Goal: Information Seeking & Learning: Learn about a topic

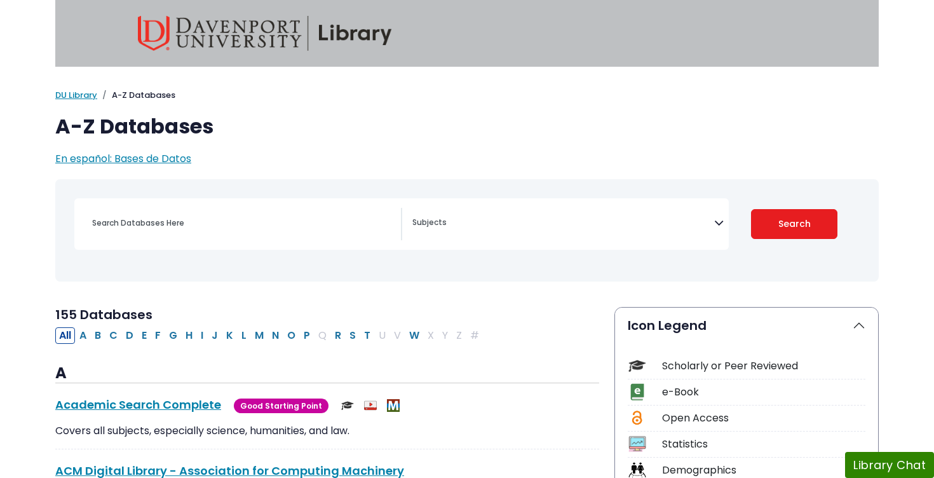
select select "Database Subject Filter"
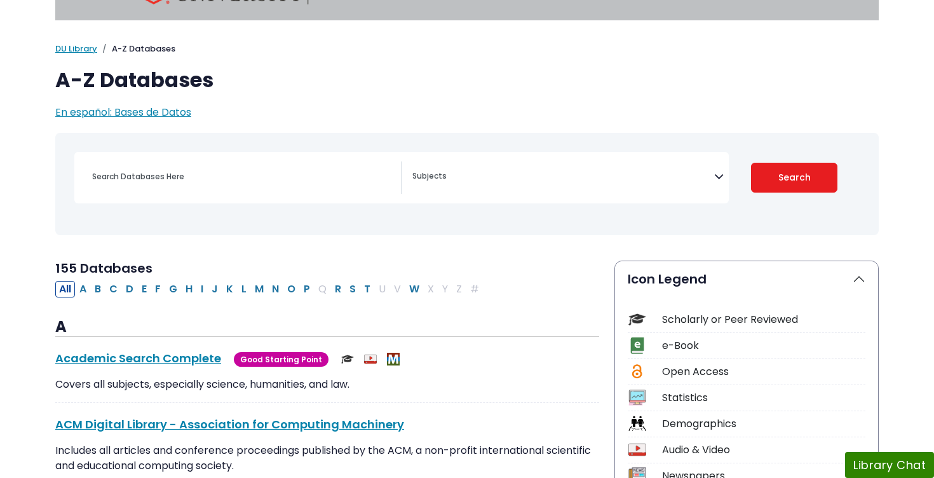
scroll to position [62, 0]
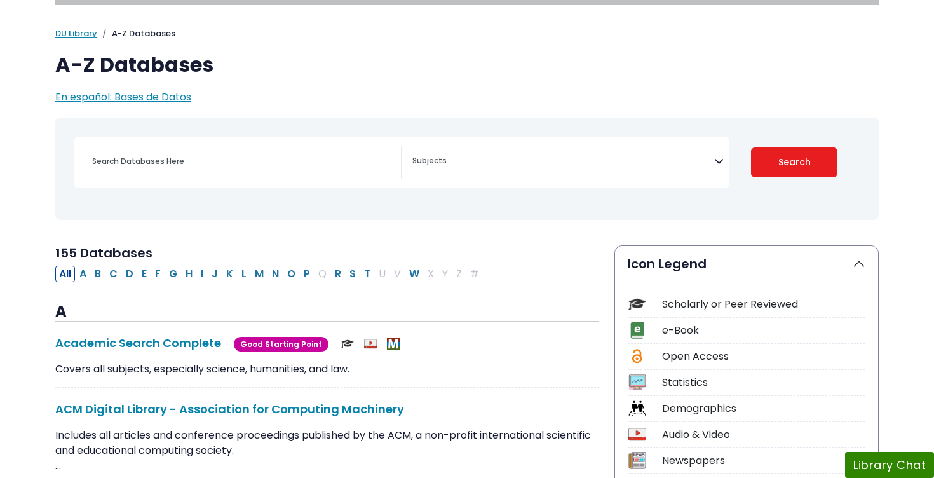
click at [559, 173] on span "Search filters" at bounding box center [563, 162] width 302 height 32
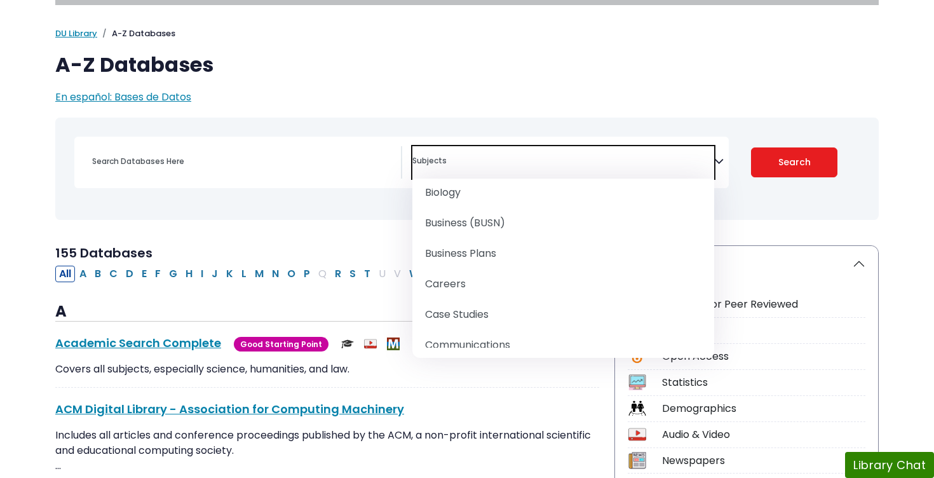
scroll to position [180, 0]
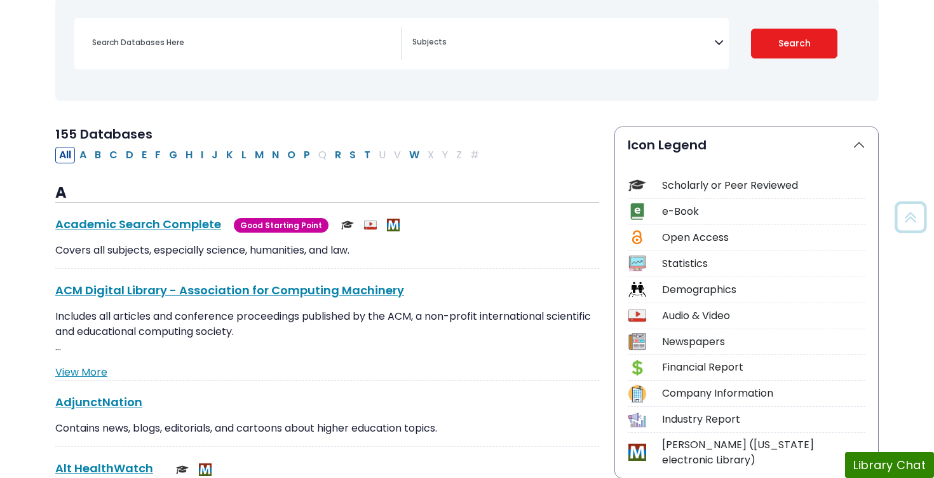
scroll to position [191, 0]
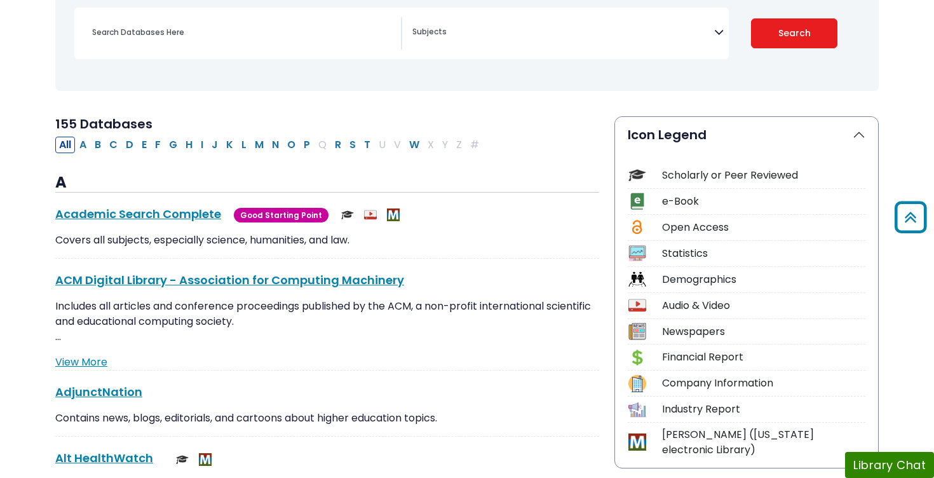
click at [706, 176] on div "Scholarly or Peer Reviewed" at bounding box center [763, 175] width 203 height 15
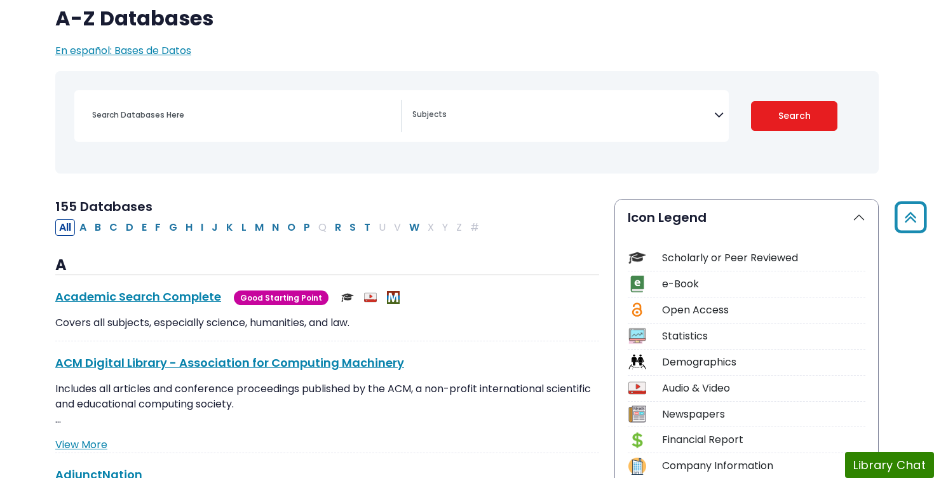
scroll to position [101, 0]
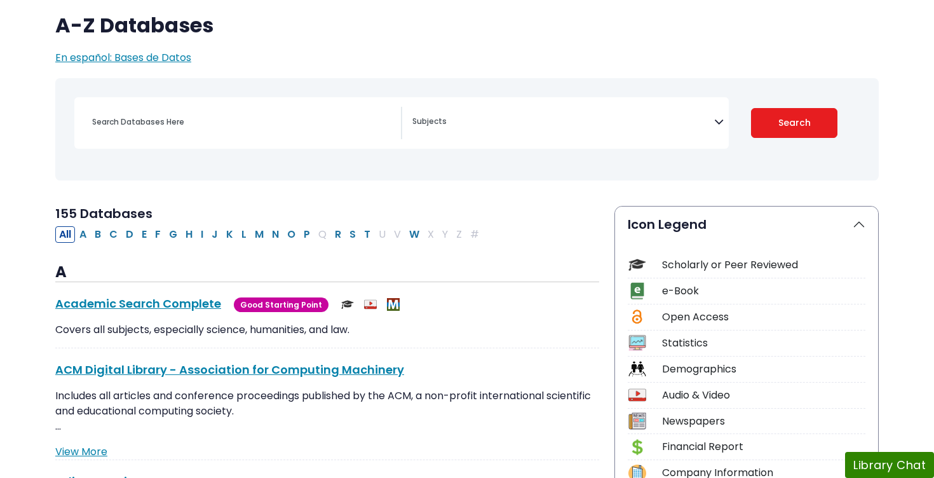
click at [252, 111] on div "Search filters" at bounding box center [243, 122] width 316 height 31
click at [243, 119] on input "Search database by title or keyword" at bounding box center [243, 121] width 316 height 18
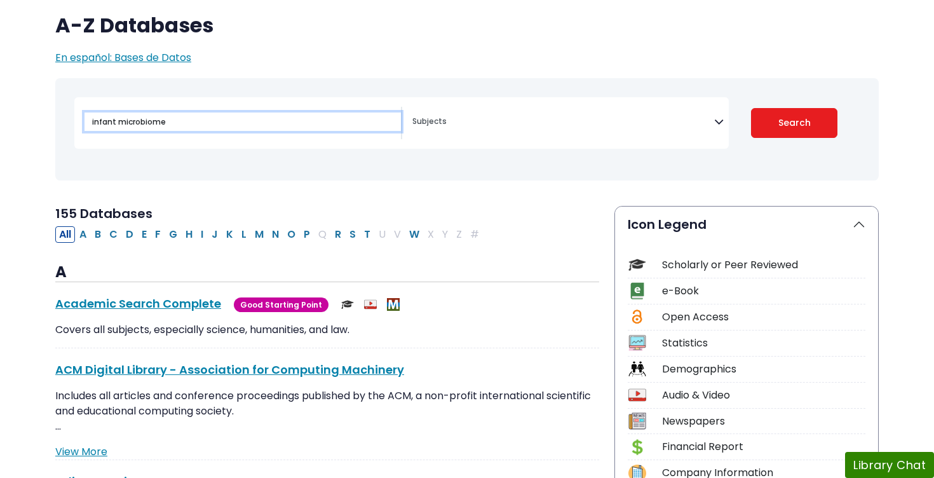
type input "infant microbiome"
click at [751, 108] on button "Search" at bounding box center [794, 123] width 87 height 30
select select "Database Subject Filter"
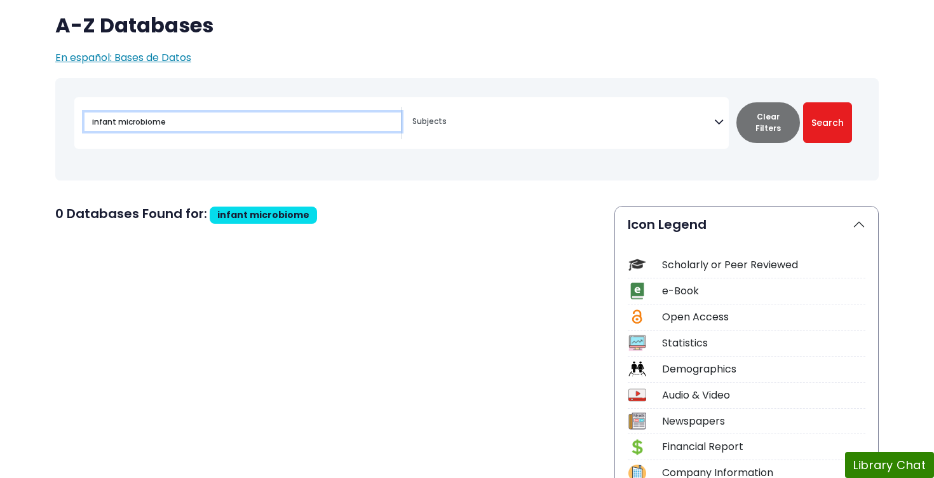
click at [350, 122] on input "infant microbiome" at bounding box center [243, 121] width 316 height 18
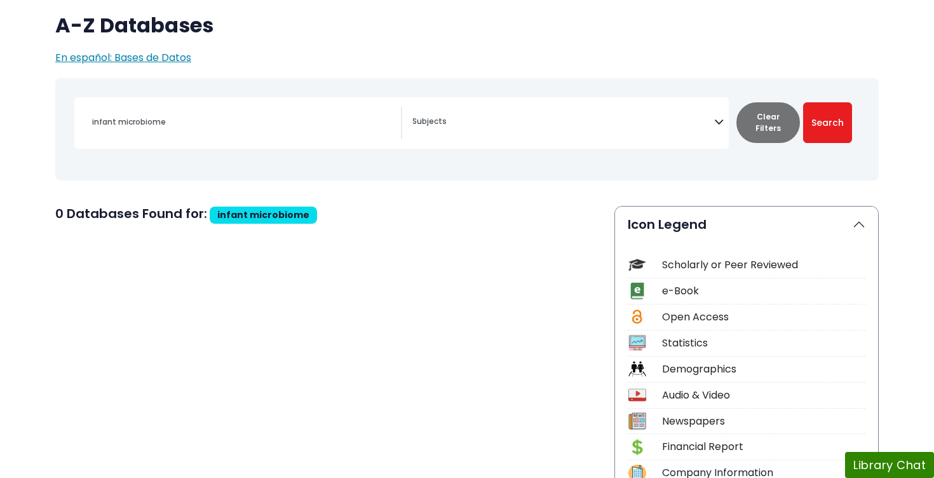
click at [444, 125] on textarea "Search" at bounding box center [563, 123] width 302 height 10
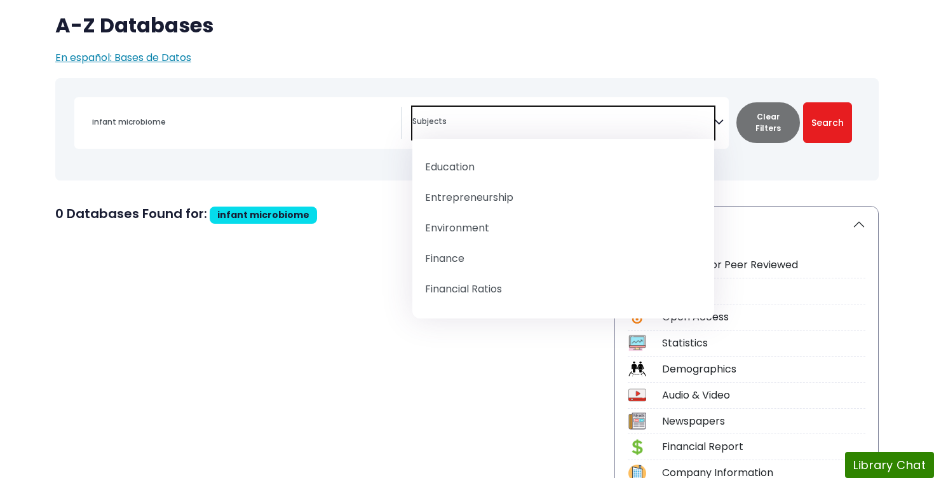
scroll to position [636, 0]
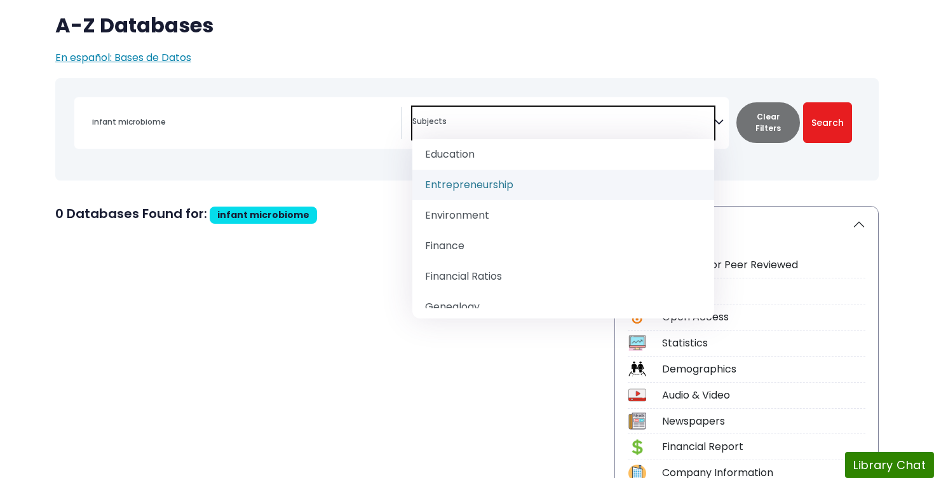
click at [310, 144] on div "infant microbiome [MEDICAL_DATA] Guide Accounting, Finance & Economics (ACCT, F…" at bounding box center [401, 122] width 655 height 51
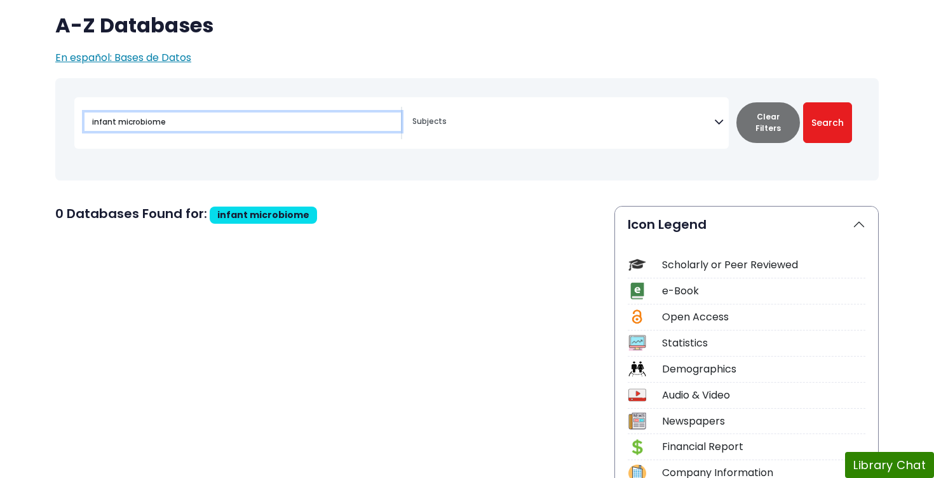
click at [264, 125] on input "infant microbiome" at bounding box center [243, 121] width 316 height 18
drag, startPoint x: 235, startPoint y: 124, endPoint x: 88, endPoint y: 121, distance: 146.8
click at [88, 121] on input "infant microbiome" at bounding box center [243, 121] width 316 height 18
click at [803, 102] on button "Search" at bounding box center [827, 122] width 49 height 41
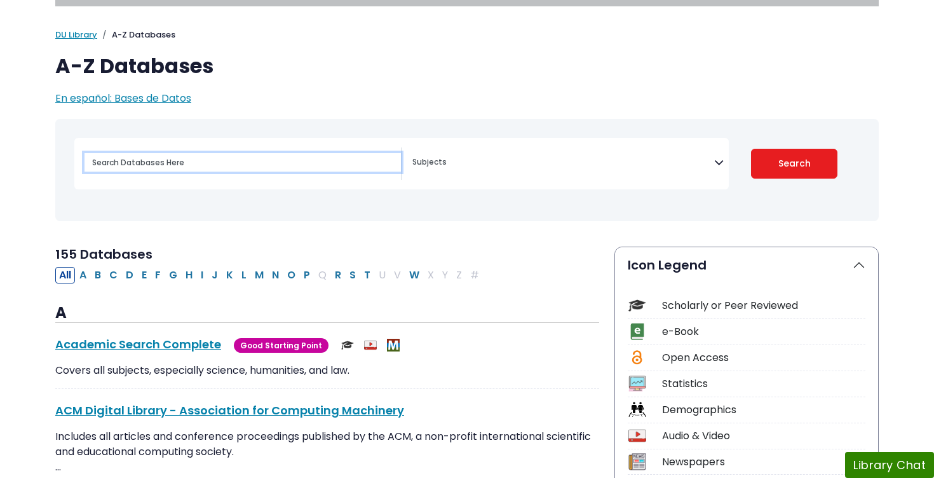
scroll to position [63, 0]
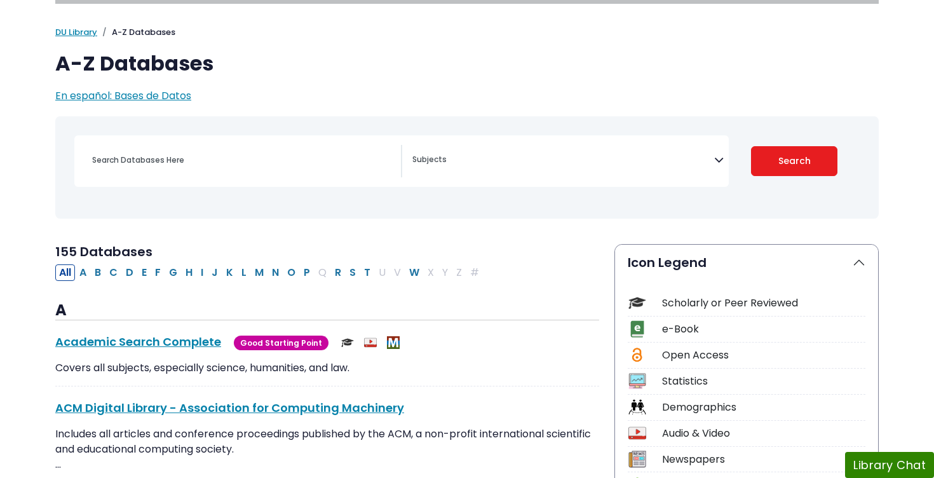
click at [428, 160] on textarea "Search" at bounding box center [563, 161] width 302 height 10
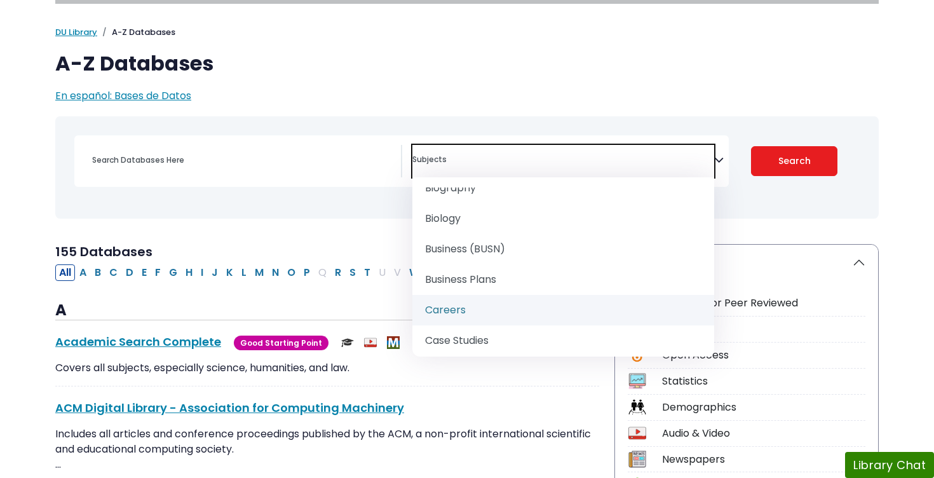
scroll to position [150, 0]
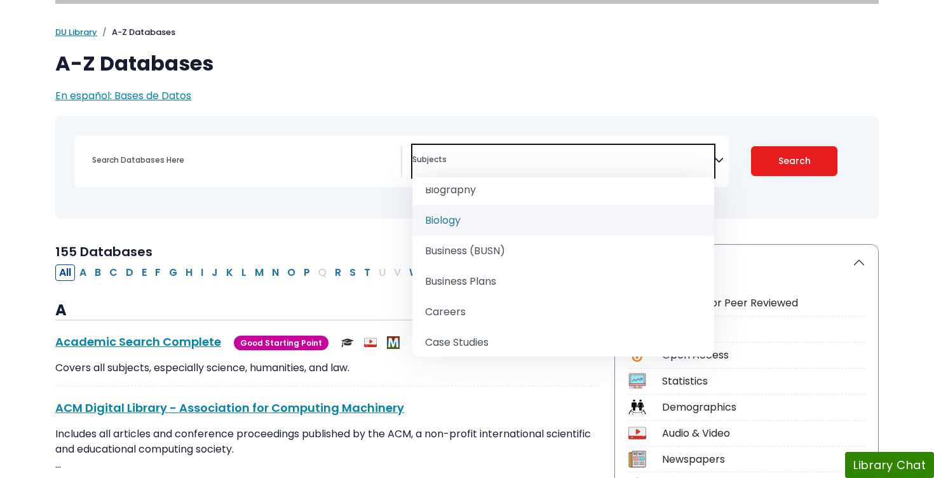
select select "219101"
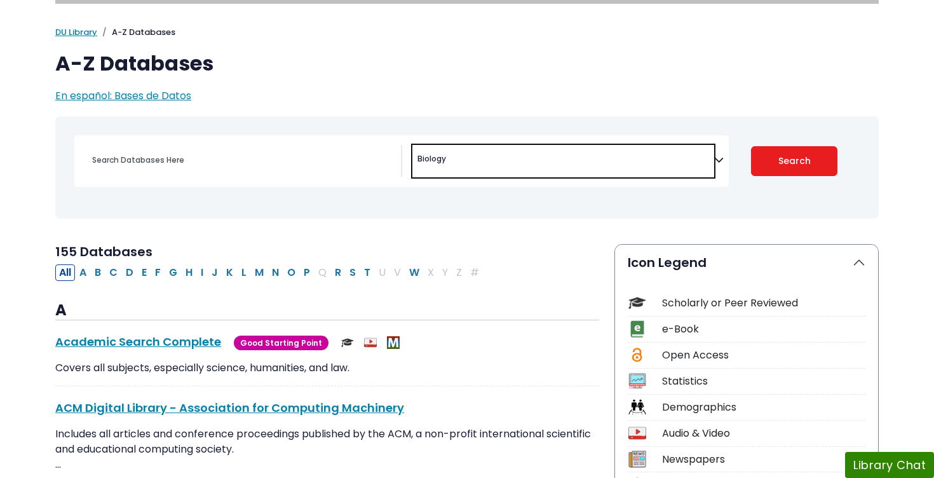
scroll to position [79, 0]
click at [755, 162] on button "Search" at bounding box center [794, 161] width 87 height 30
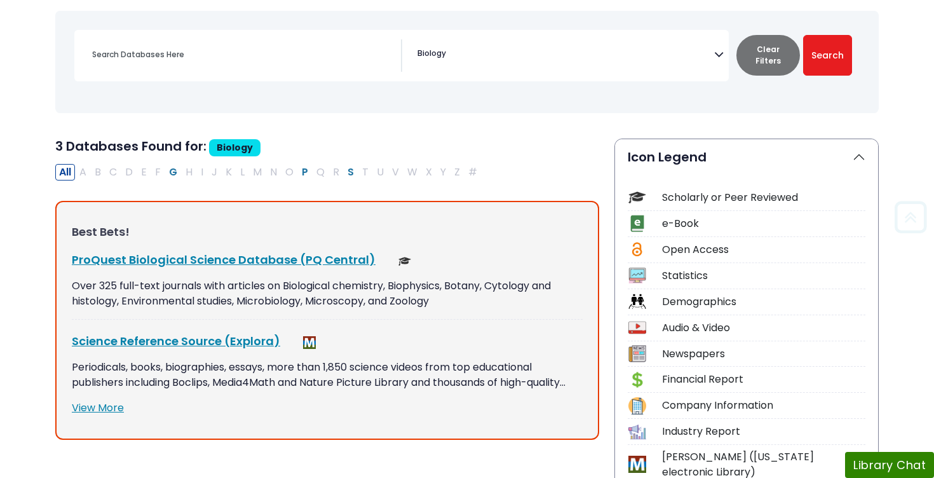
scroll to position [169, 0]
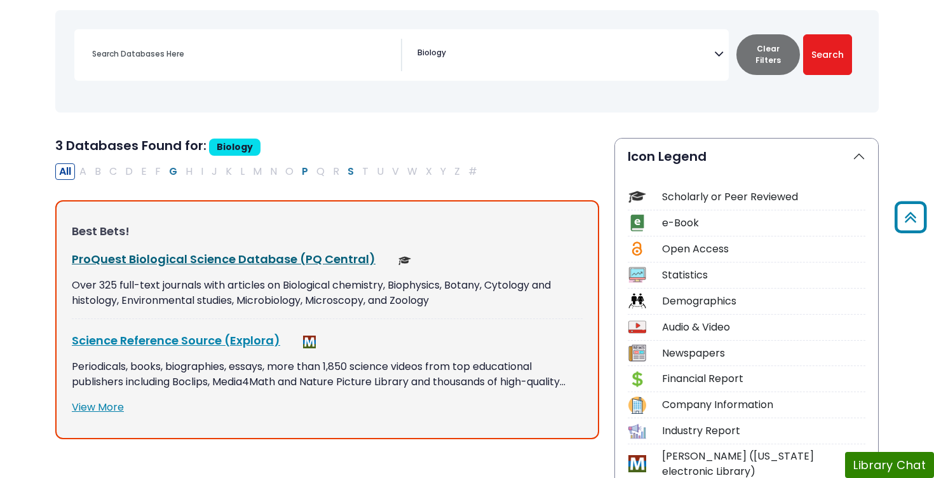
click at [214, 262] on link "ProQuest Biological Science Database (PQ Central) This link opens in a new wind…" at bounding box center [224, 259] width 304 height 16
click at [272, 70] on div "Search filters" at bounding box center [238, 55] width 328 height 32
click at [744, 62] on button "Clear Filters" at bounding box center [769, 54] width 64 height 41
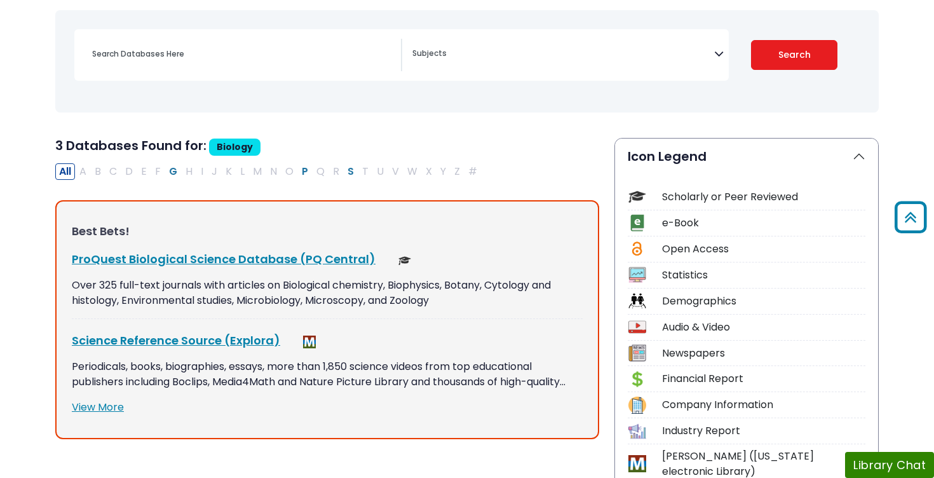
select select "Database Subject Filter"
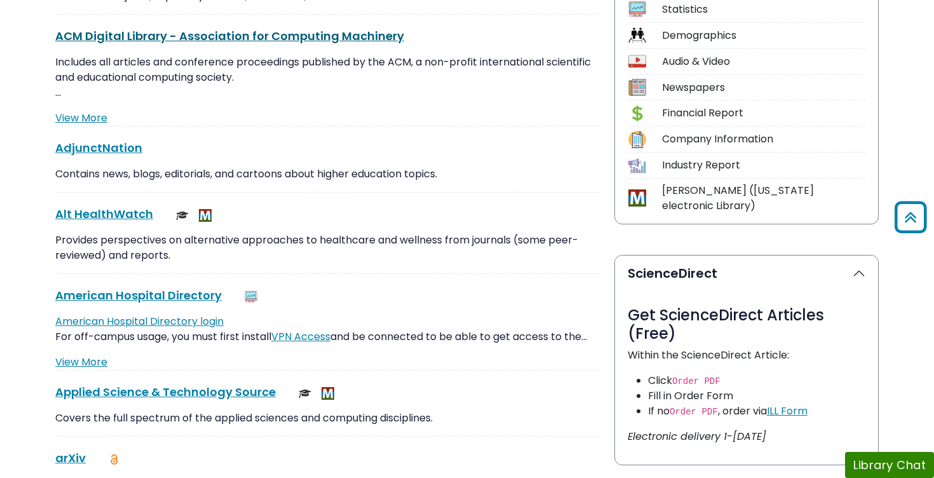
scroll to position [438, 0]
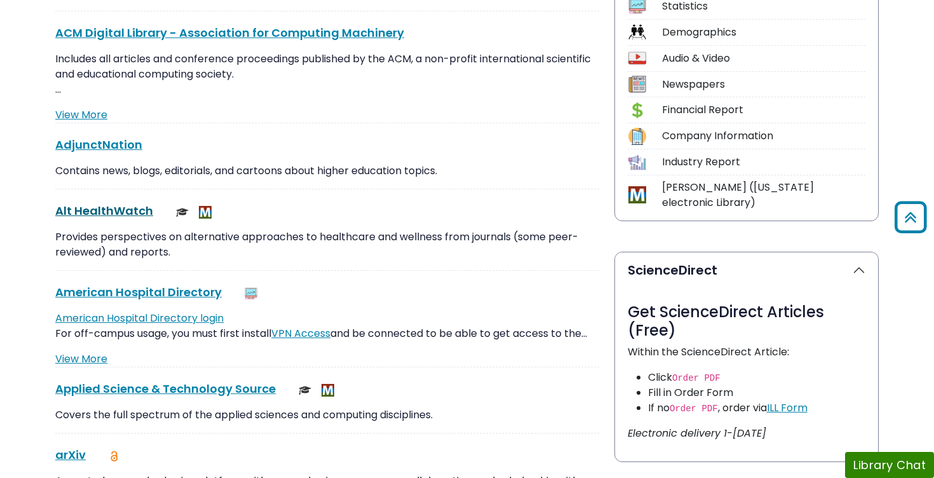
click at [141, 211] on link "Alt HealthWatch This link opens in a new window" at bounding box center [104, 211] width 98 height 16
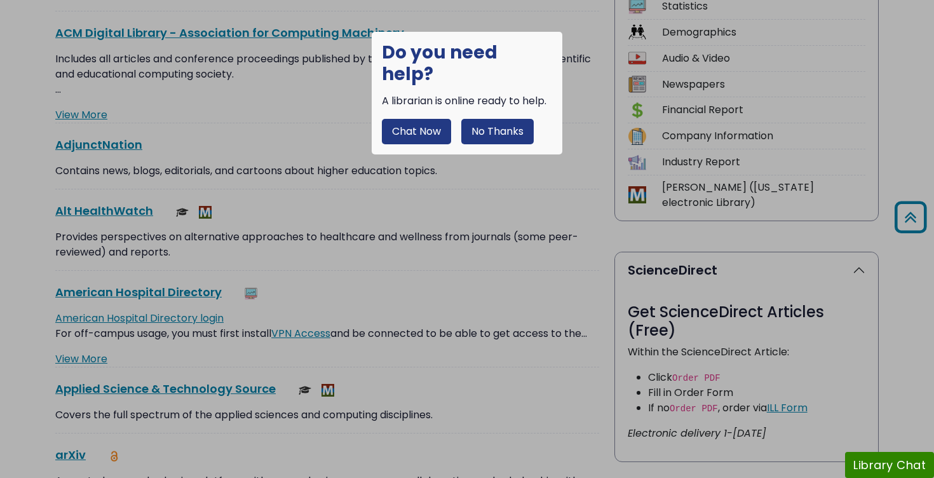
click at [481, 119] on button "No Thanks" at bounding box center [497, 131] width 72 height 25
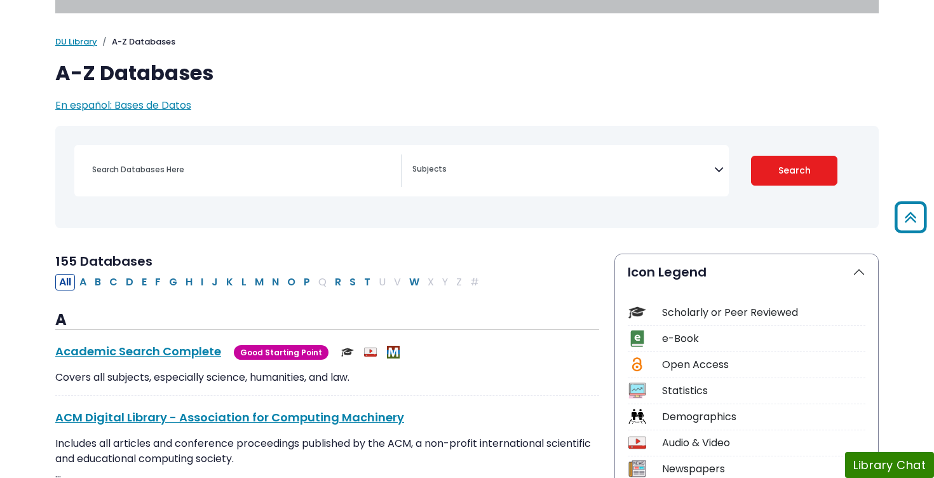
scroll to position [24, 0]
